Goal: Transaction & Acquisition: Purchase product/service

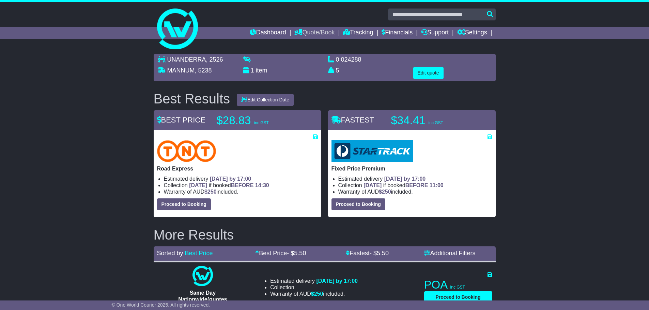
drag, startPoint x: 305, startPoint y: 30, endPoint x: 304, endPoint y: 33, distance: 3.6
click at [305, 30] on link "Quote/Book" at bounding box center [314, 33] width 40 height 12
click at [297, 45] on link "Domestic" at bounding box center [322, 44] width 54 height 7
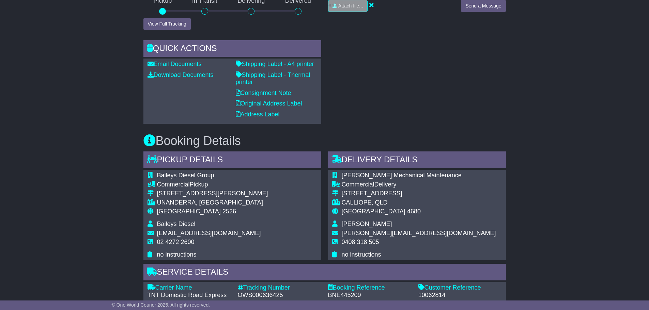
scroll to position [273, 0]
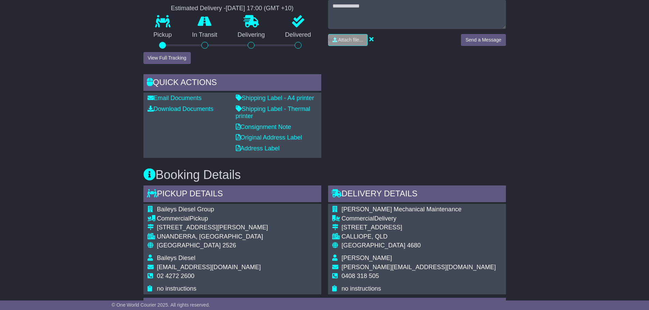
click at [134, 169] on div "Email Download Tracking Pricing Insurance" at bounding box center [324, 233] width 649 height 773
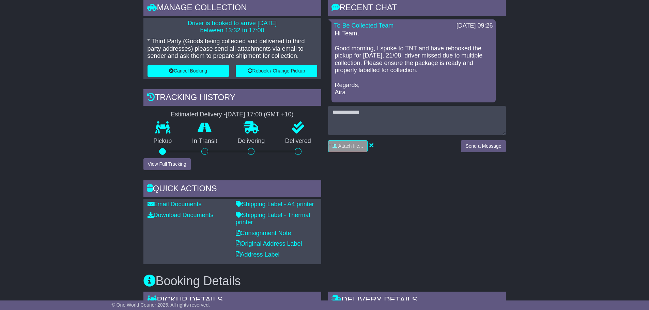
scroll to position [170, 0]
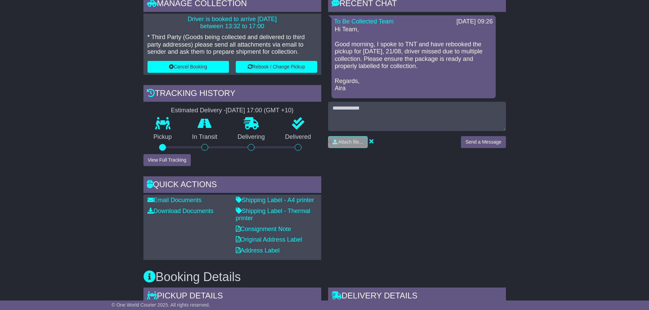
drag, startPoint x: 130, startPoint y: 80, endPoint x: 312, endPoint y: 168, distance: 202.2
click at [312, 168] on div "Manage collection Driver is booked to arrive 21 Aug 2025 between 13:32 to 17:00…" at bounding box center [232, 127] width 185 height 265
click at [372, 140] on icon at bounding box center [371, 141] width 4 height 6
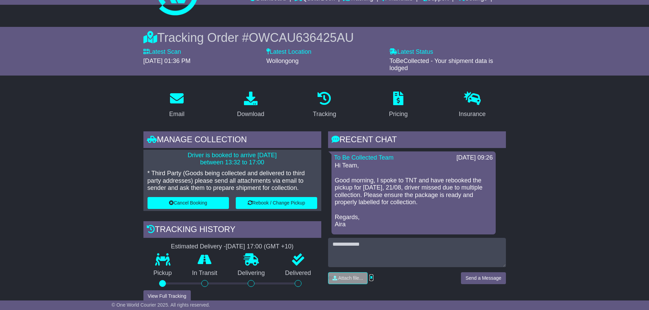
scroll to position [0, 0]
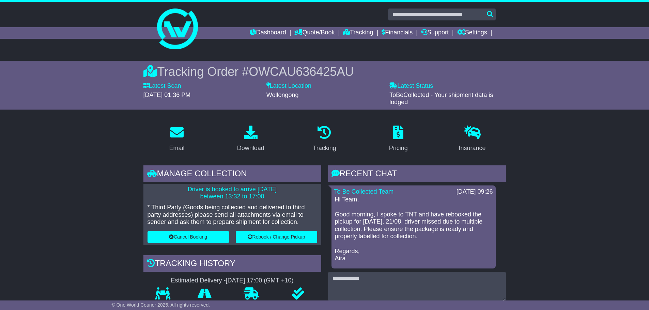
drag, startPoint x: 144, startPoint y: 124, endPoint x: 525, endPoint y: 188, distance: 386.2
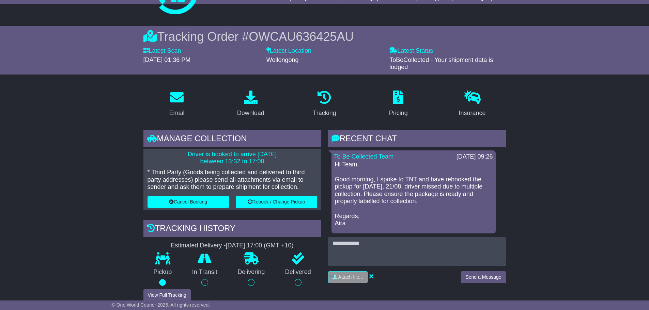
scroll to position [68, 0]
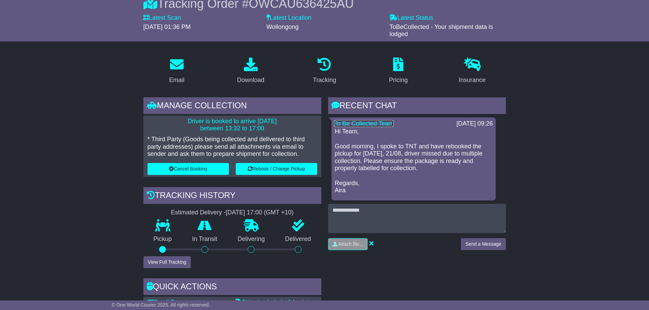
click at [369, 123] on link "To Be Collected Team" at bounding box center [364, 123] width 60 height 7
drag, startPoint x: 487, startPoint y: 93, endPoint x: 524, endPoint y: 242, distance: 153.7
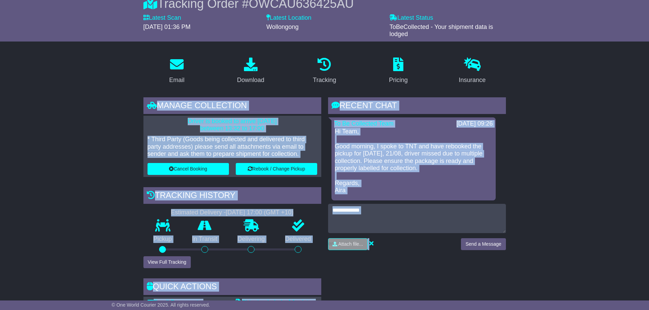
drag, startPoint x: 126, startPoint y: 98, endPoint x: 529, endPoint y: 242, distance: 427.6
drag, startPoint x: 135, startPoint y: 90, endPoint x: 564, endPoint y: 240, distance: 455.1
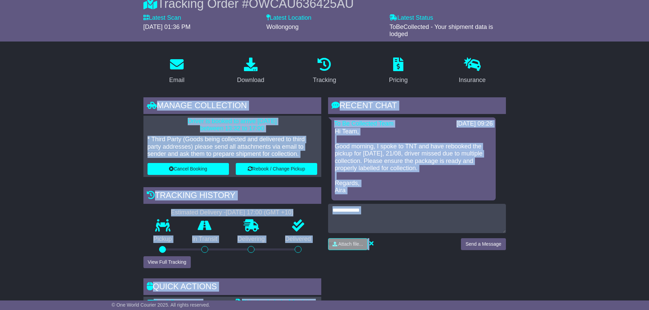
drag, startPoint x: 552, startPoint y: 229, endPoint x: 143, endPoint y: 90, distance: 432.2
drag, startPoint x: 143, startPoint y: 86, endPoint x: 515, endPoint y: 224, distance: 396.4
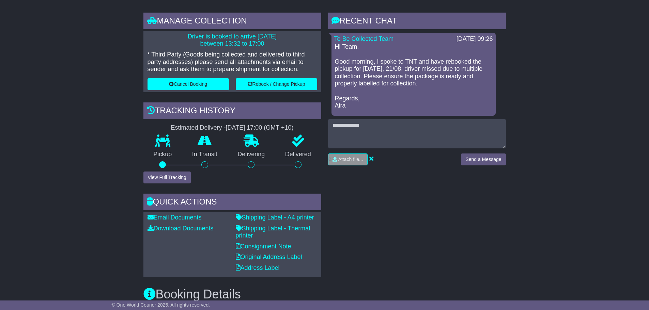
scroll to position [170, 0]
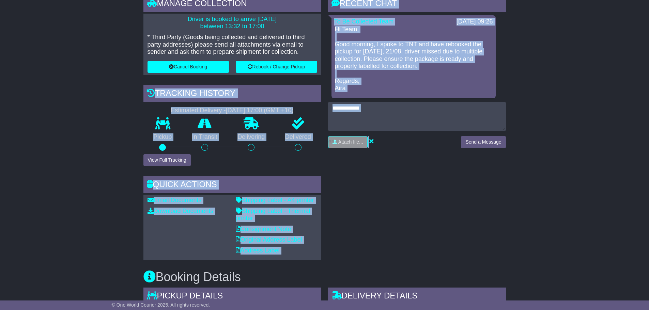
drag, startPoint x: 374, startPoint y: 138, endPoint x: 56, endPoint y: 97, distance: 320.9
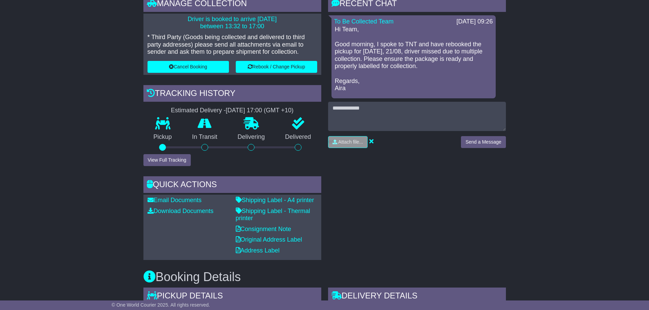
click at [374, 141] on div "Attach file..." at bounding box center [391, 142] width 126 height 12
click at [371, 142] on icon at bounding box center [371, 141] width 4 height 6
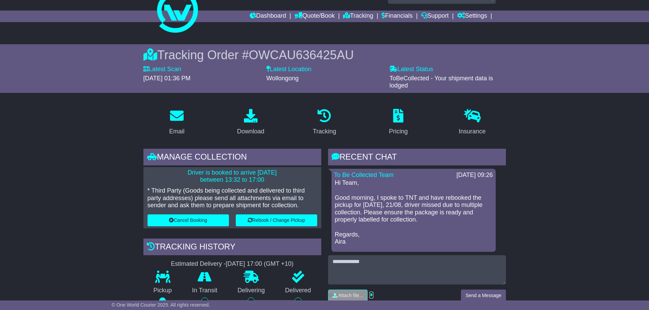
scroll to position [0, 0]
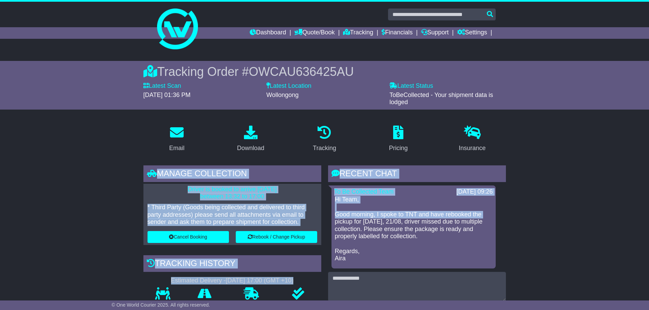
drag, startPoint x: 138, startPoint y: 123, endPoint x: 548, endPoint y: 218, distance: 421.2
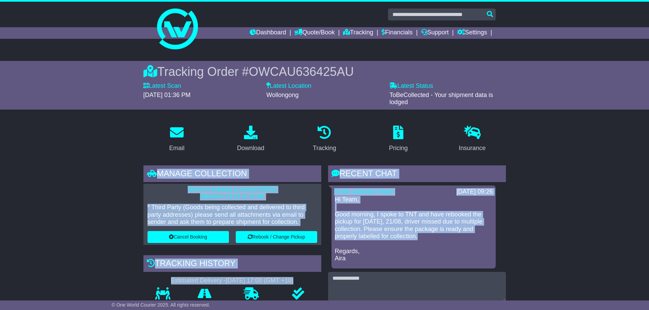
drag, startPoint x: 540, startPoint y: 239, endPoint x: 126, endPoint y: 140, distance: 425.4
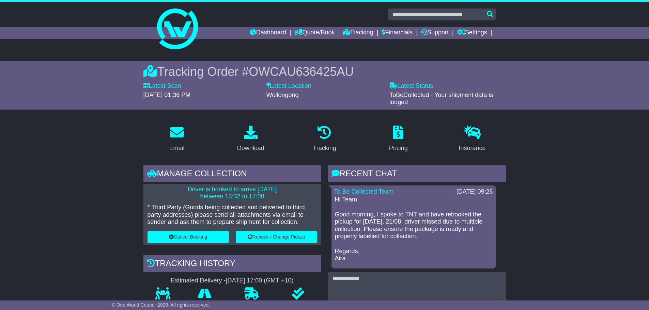
drag, startPoint x: 146, startPoint y: 114, endPoint x: 513, endPoint y: 187, distance: 374.1
drag, startPoint x: 522, startPoint y: 245, endPoint x: 322, endPoint y: 181, distance: 210.1
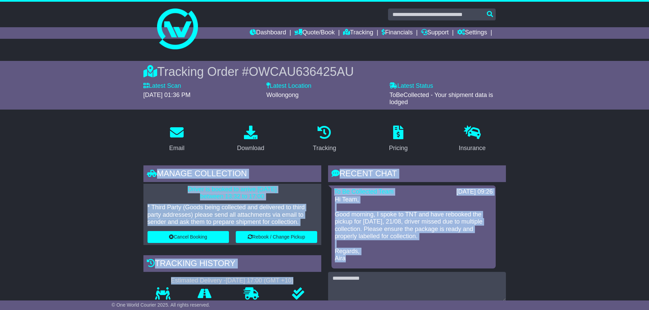
drag, startPoint x: 526, startPoint y: 262, endPoint x: 117, endPoint y: 167, distance: 419.5
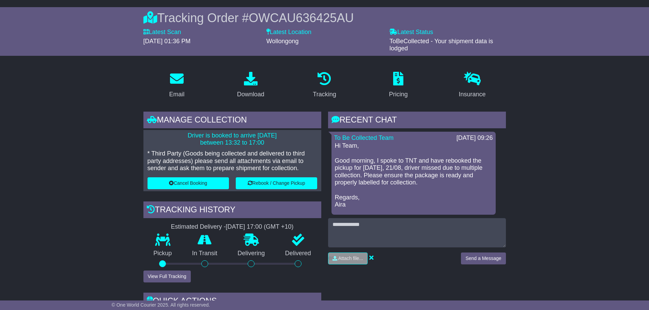
scroll to position [136, 0]
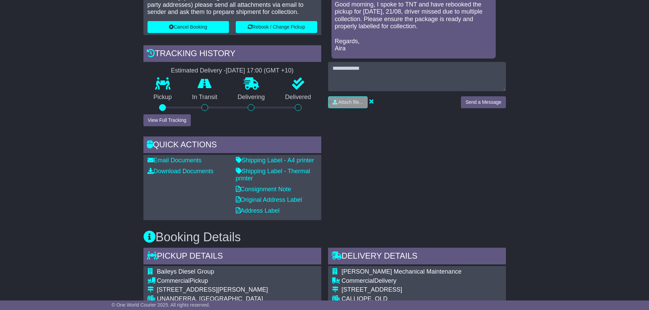
scroll to position [239, 0]
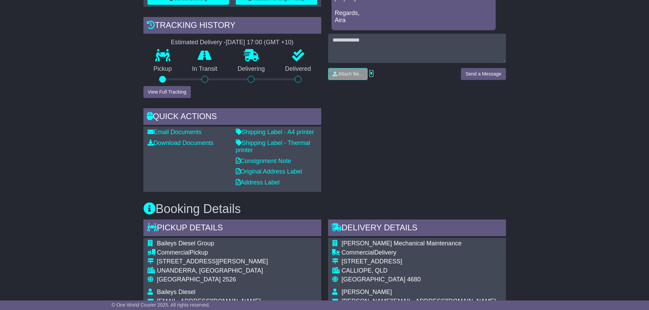
click at [371, 71] on icon at bounding box center [371, 73] width 4 height 6
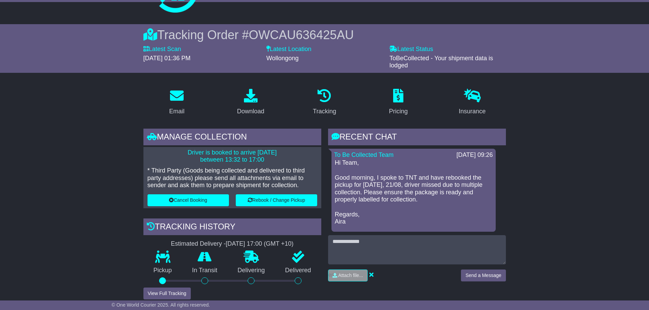
scroll to position [0, 0]
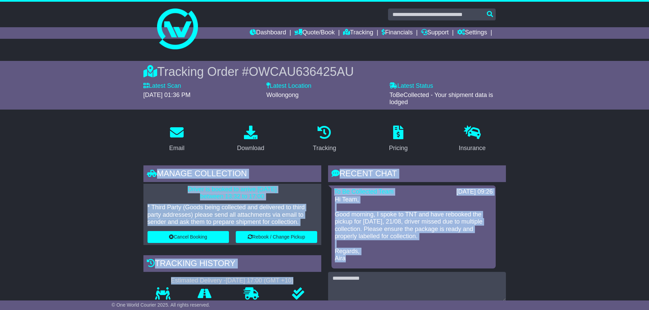
drag, startPoint x: 533, startPoint y: 117, endPoint x: 538, endPoint y: 260, distance: 143.2
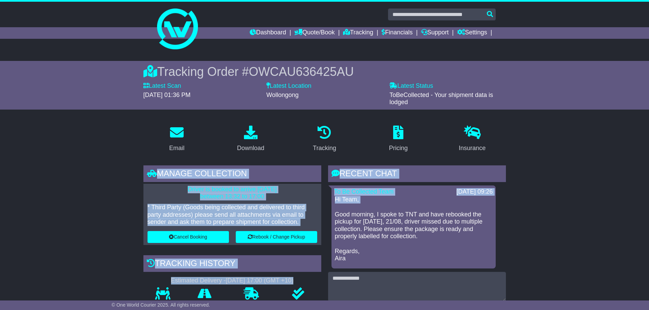
drag, startPoint x: 330, startPoint y: 158, endPoint x: 530, endPoint y: 207, distance: 206.7
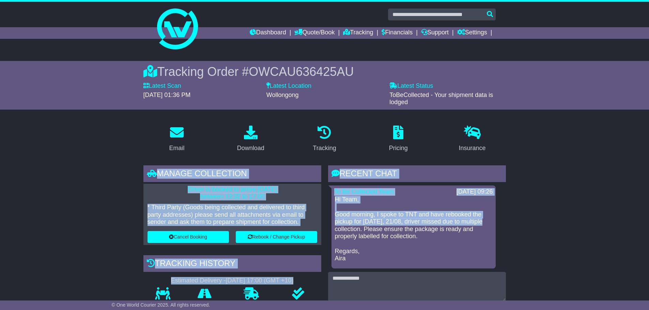
drag, startPoint x: 538, startPoint y: 136, endPoint x: 507, endPoint y: 221, distance: 90.5
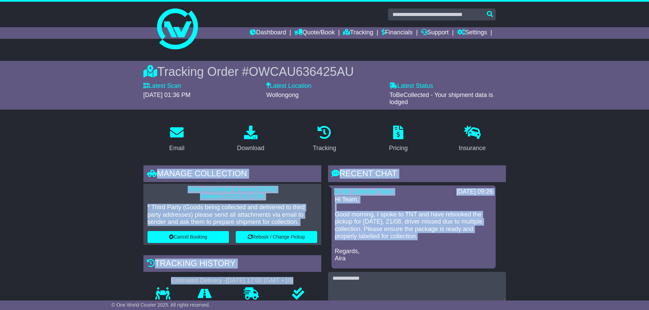
drag, startPoint x: 87, startPoint y: 127, endPoint x: 552, endPoint y: 240, distance: 479.2
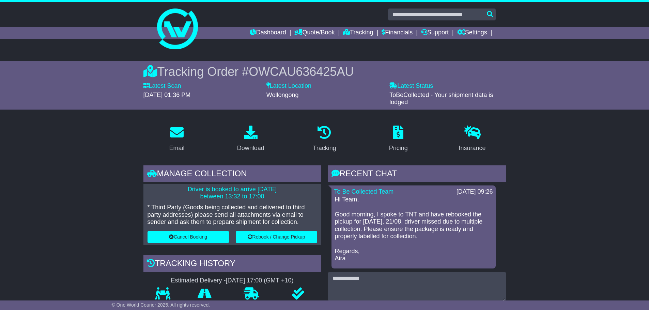
drag, startPoint x: 535, startPoint y: 228, endPoint x: 249, endPoint y: 188, distance: 288.8
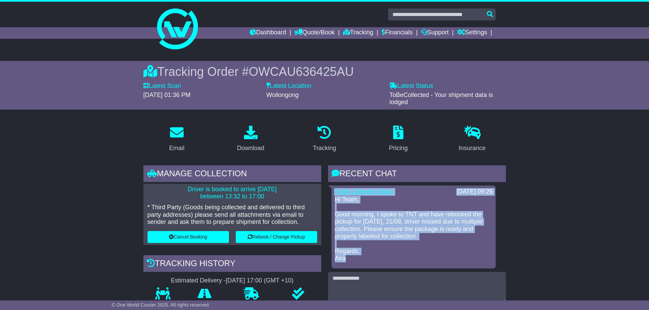
drag, startPoint x: 548, startPoint y: 264, endPoint x: 335, endPoint y: 192, distance: 225.5
drag, startPoint x: 509, startPoint y: 267, endPoint x: 326, endPoint y: 185, distance: 200.7
click at [326, 185] on div "RECENT CHAT Loading... No messages To Be Collected Team 21 Aug 2025 09:26 Hi Te…" at bounding box center [417, 298] width 185 height 265
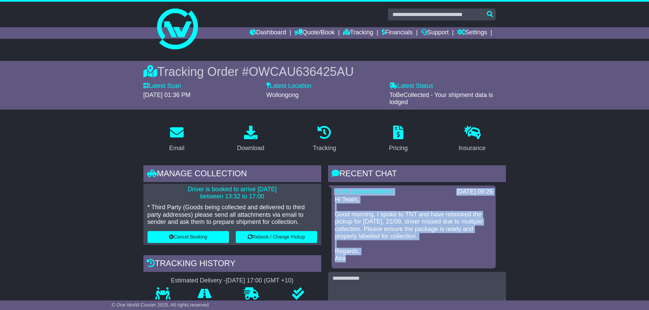
click at [326, 185] on div "RECENT CHAT Loading... No messages To Be Collected Team 21 Aug 2025 09:26 Hi Te…" at bounding box center [417, 298] width 185 height 265
drag, startPoint x: 326, startPoint y: 185, endPoint x: 522, endPoint y: 260, distance: 209.9
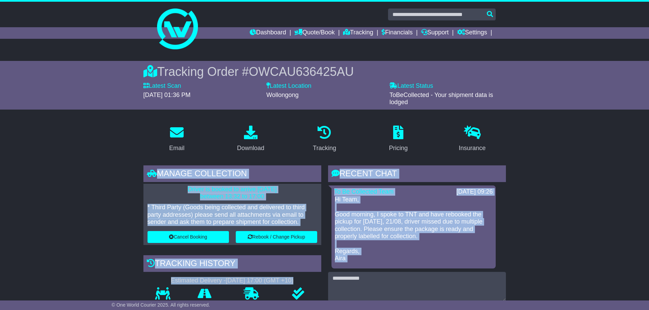
drag, startPoint x: 552, startPoint y: 130, endPoint x: 521, endPoint y: 281, distance: 153.8
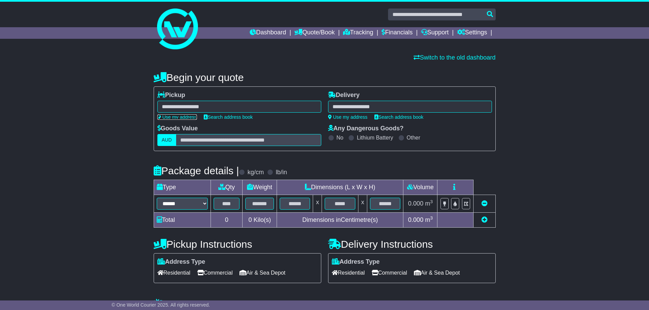
click at [175, 117] on link "Use my address" at bounding box center [177, 116] width 40 height 5
type input "**********"
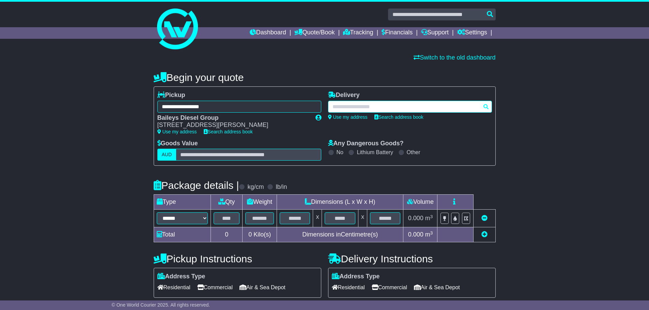
click at [380, 107] on div at bounding box center [410, 107] width 164 height 12
paste input "****"
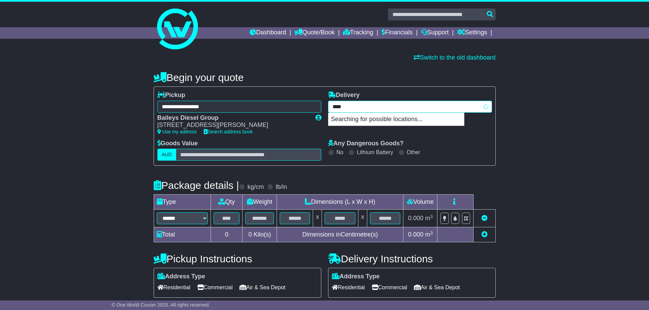
type input "****"
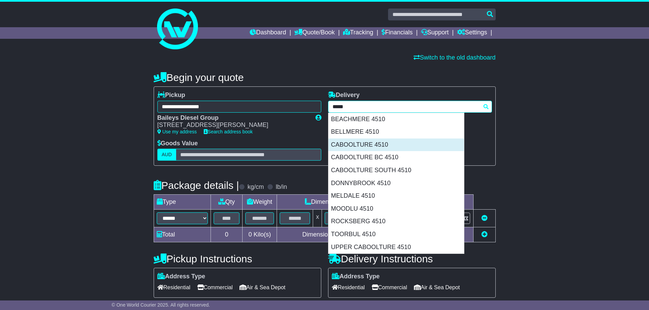
click at [376, 144] on div "CABOOLTURE 4510" at bounding box center [397, 145] width 136 height 13
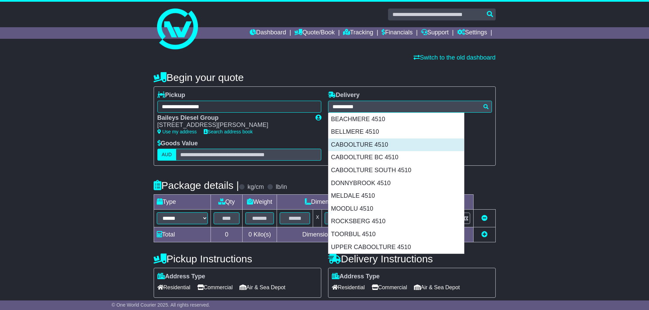
type input "**********"
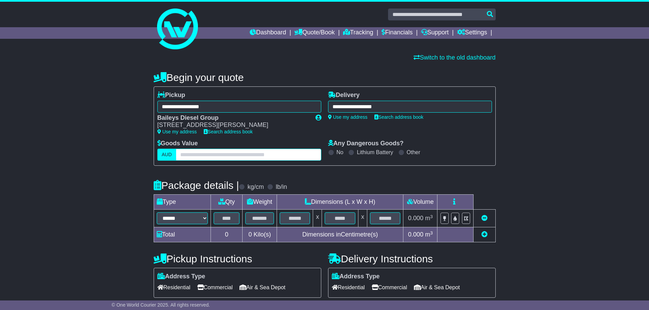
click at [245, 157] on input "text" at bounding box center [248, 155] width 145 height 12
type input "****"
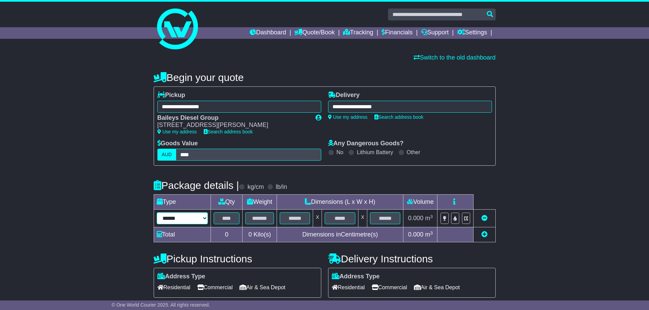
drag, startPoint x: 177, startPoint y: 220, endPoint x: 180, endPoint y: 214, distance: 7.0
click at [177, 220] on select "**********" at bounding box center [182, 219] width 51 height 12
select select "*****"
click at [157, 213] on select "**********" at bounding box center [182, 219] width 51 height 12
type input "**"
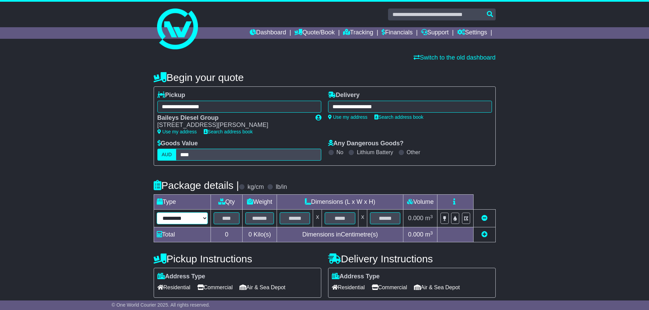
type input "**"
click at [226, 221] on input "text" at bounding box center [227, 219] width 26 height 12
type input "*"
click at [258, 219] on input "text" at bounding box center [259, 219] width 29 height 12
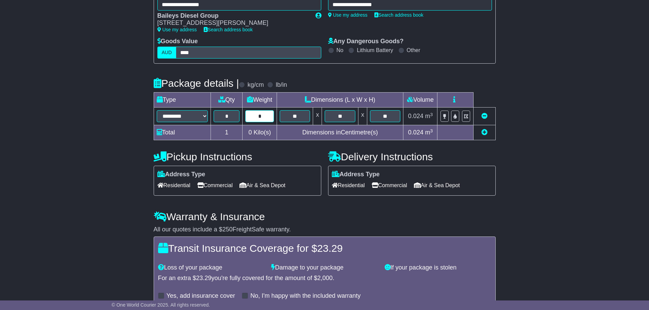
type input "*"
drag, startPoint x: 388, startPoint y: 185, endPoint x: 298, endPoint y: 247, distance: 109.8
click at [389, 185] on span "Commercial" at bounding box center [389, 185] width 35 height 11
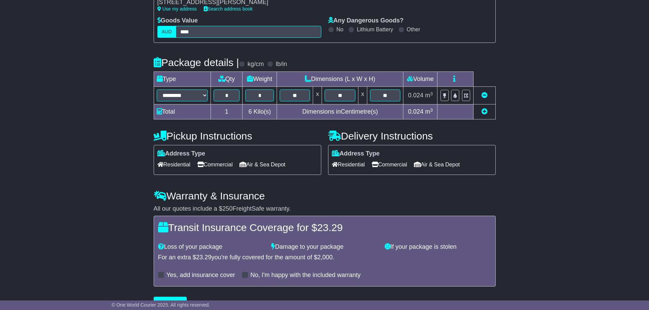
scroll to position [139, 0]
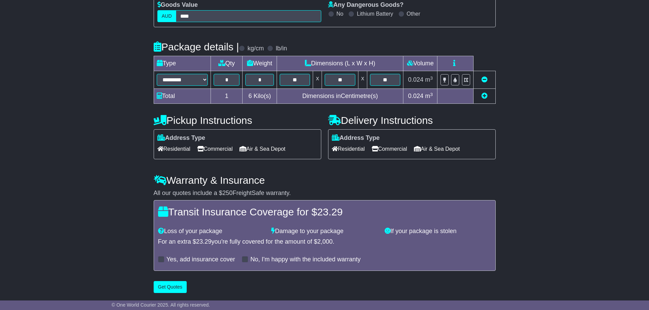
click at [182, 284] on div "**********" at bounding box center [324, 111] width 349 height 370
drag, startPoint x: 182, startPoint y: 284, endPoint x: 185, endPoint y: 276, distance: 9.0
click at [181, 285] on button "Get Quotes" at bounding box center [170, 287] width 33 height 12
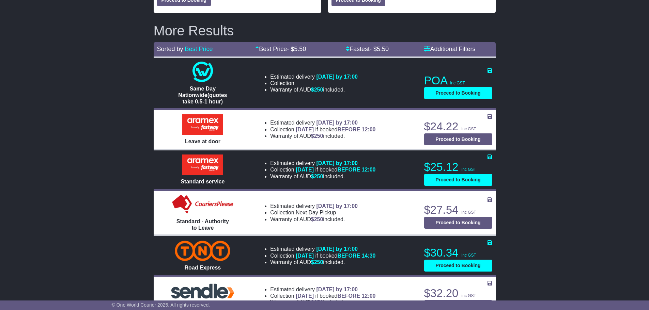
scroll to position [239, 0]
